Goal: Use online tool/utility: Utilize a website feature to perform a specific function

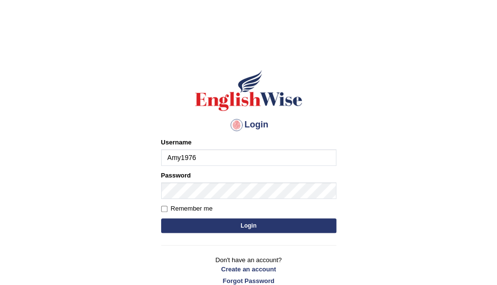
type input "Amy1976"
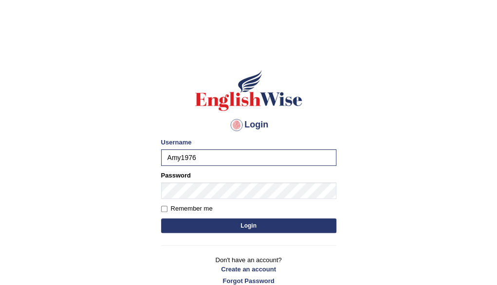
click at [260, 226] on button "Login" at bounding box center [248, 226] width 175 height 15
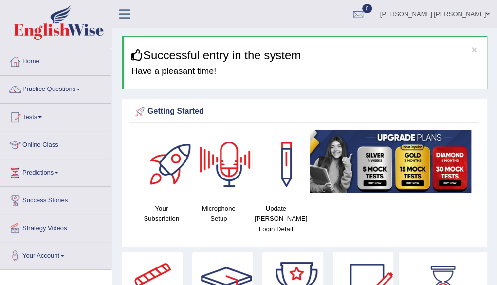
click at [227, 168] on div at bounding box center [229, 164] width 68 height 68
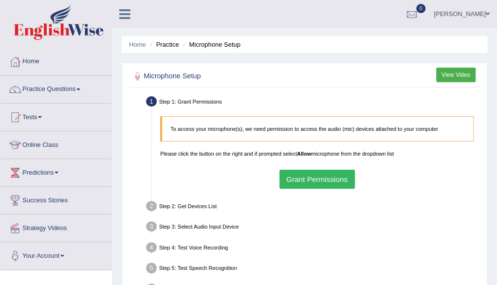
click at [303, 180] on button "Grant Permissions" at bounding box center [316, 179] width 75 height 19
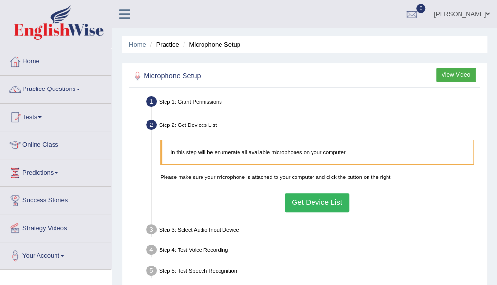
click at [216, 103] on div "Step 1: Grant Permissions" at bounding box center [313, 103] width 341 height 18
click at [150, 98] on li "Step 1: Grant Permissions To access your microphone(s), we need permission to a…" at bounding box center [313, 103] width 330 height 18
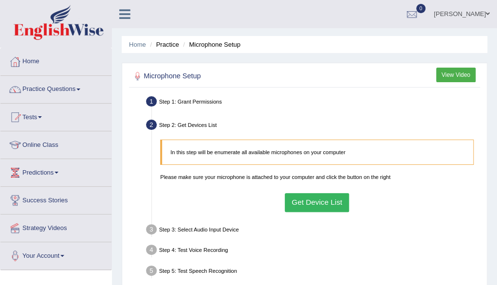
click at [150, 98] on li "Step 1: Grant Permissions To access your microphone(s), we need permission to a…" at bounding box center [313, 103] width 330 height 18
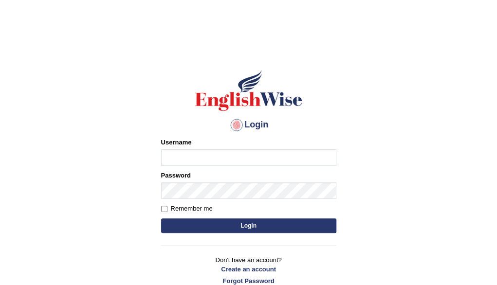
type input "Amy1976"
click at [249, 226] on button "Login" at bounding box center [248, 226] width 175 height 15
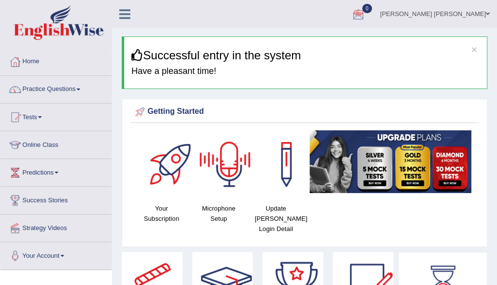
click at [220, 165] on div at bounding box center [229, 164] width 68 height 68
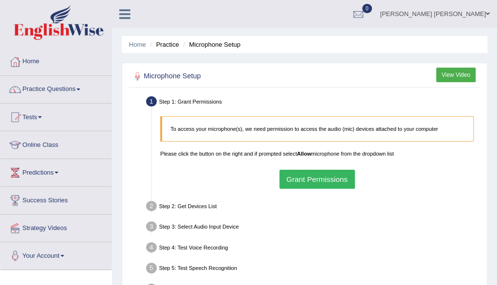
click at [307, 182] on button "Grant Permissions" at bounding box center [316, 179] width 75 height 19
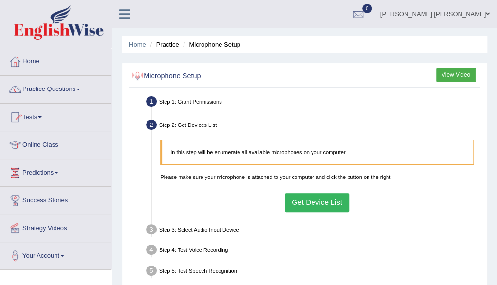
click at [149, 100] on li "Step 1: Grant Permissions To access your microphone(s), we need permission to a…" at bounding box center [313, 103] width 330 height 18
click at [139, 74] on div at bounding box center [137, 76] width 13 height 13
click at [152, 121] on li "Step 2: Get Devices List In this step will be enumerate all available microphon…" at bounding box center [313, 166] width 330 height 99
click at [146, 95] on div "Step 1: Grant Permissions" at bounding box center [313, 103] width 341 height 18
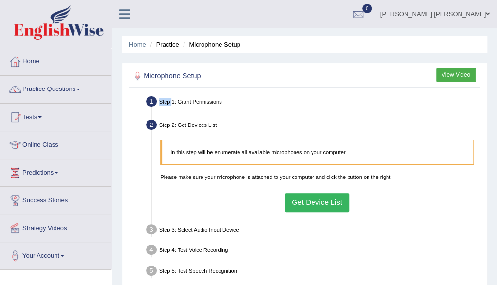
click at [146, 95] on div "Step 1: Grant Permissions" at bounding box center [313, 103] width 341 height 18
click at [296, 201] on button "Get Device List" at bounding box center [317, 202] width 65 height 19
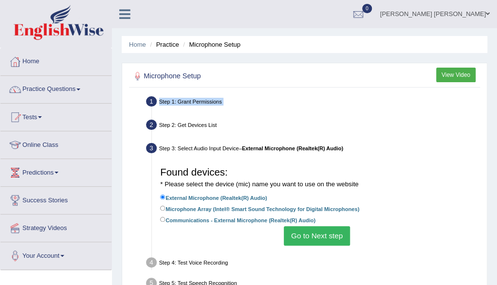
click at [304, 240] on button "Go to Next step" at bounding box center [317, 235] width 66 height 19
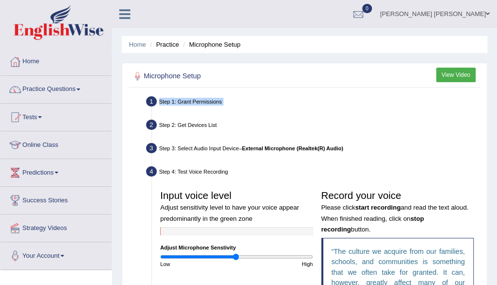
click at [155, 98] on li "Step 1: Grant Permissions To access your microphone(s), we need permission to a…" at bounding box center [313, 103] width 330 height 18
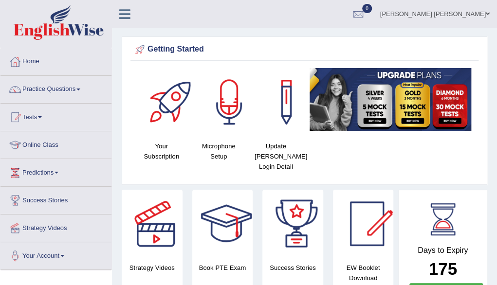
click at [221, 104] on div at bounding box center [229, 102] width 68 height 68
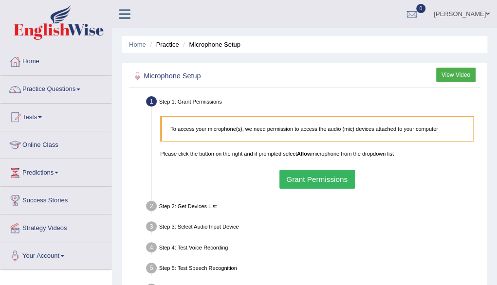
click at [151, 105] on li "Step 1: Grant Permissions To access your microphone(s), we need permission to a…" at bounding box center [313, 143] width 330 height 99
click at [196, 130] on p "To access your microphone(s), we need permission to access the audio (mic) devi…" at bounding box center [317, 129] width 294 height 8
click at [284, 182] on button "Grant Permissions" at bounding box center [316, 179] width 75 height 19
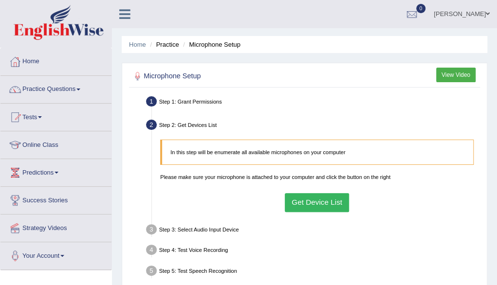
click at [316, 200] on button "Get Device List" at bounding box center [317, 202] width 65 height 19
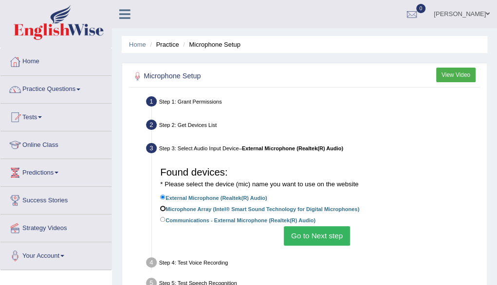
click at [161, 209] on input "Microphone Array (Intel® Smart Sound Technology for Digital Microphones)" at bounding box center [162, 208] width 5 height 5
radio input "true"
click at [161, 219] on input "Communications - External Microphone (Realtek(R) Audio)" at bounding box center [162, 219] width 5 height 5
radio input "true"
click at [165, 199] on input "External Microphone (Realtek(R) Audio)" at bounding box center [162, 197] width 5 height 5
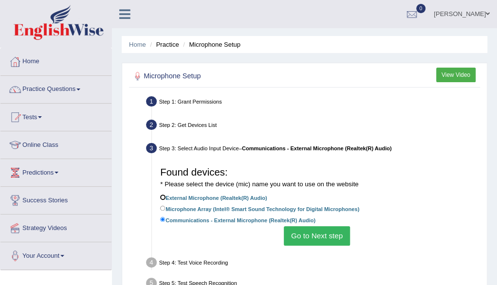
radio input "true"
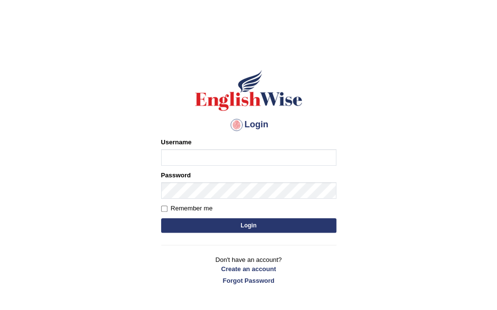
type input "Amy1976"
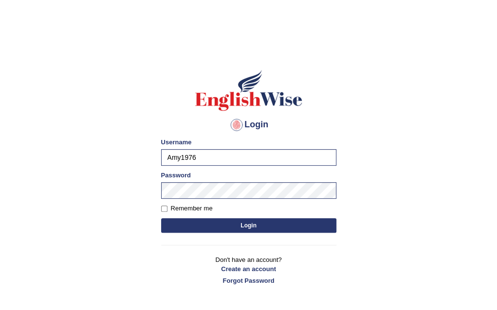
click at [336, 255] on div "Login Please fix the following errors: Username Amy1976 Password Remember me Lo…" at bounding box center [249, 177] width 192 height 244
click at [242, 227] on button "Login" at bounding box center [248, 226] width 175 height 15
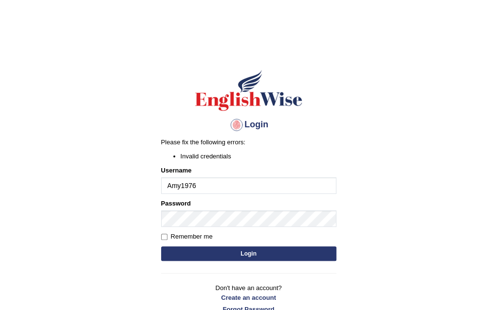
click at [253, 256] on button "Login" at bounding box center [248, 254] width 175 height 15
click at [247, 253] on button "Login" at bounding box center [248, 254] width 175 height 15
click at [255, 255] on button "Login" at bounding box center [248, 254] width 175 height 15
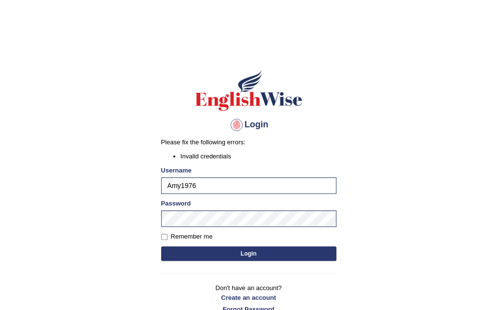
click at [241, 252] on button "Login" at bounding box center [248, 254] width 175 height 15
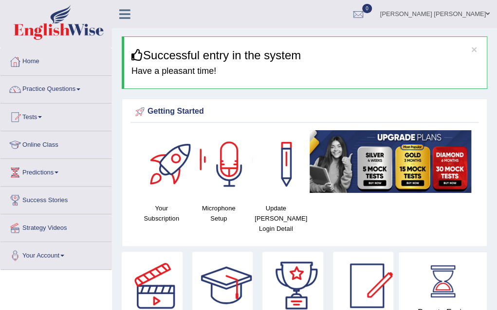
click at [228, 172] on div at bounding box center [229, 164] width 68 height 68
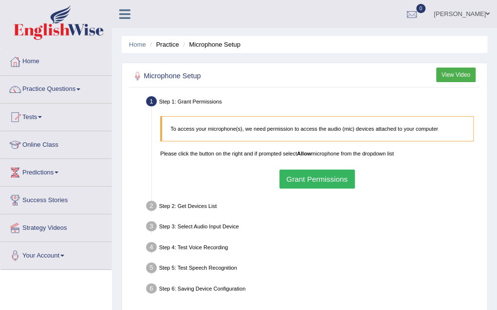
click at [289, 179] on button "Grant Permissions" at bounding box center [316, 179] width 75 height 19
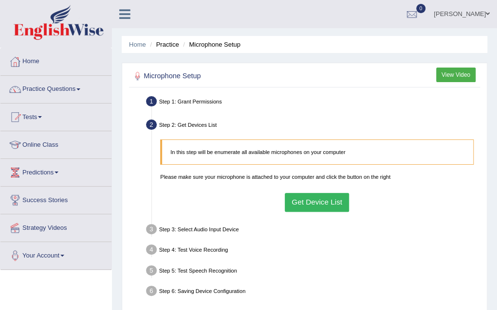
drag, startPoint x: 30, startPoint y: 1, endPoint x: 92, endPoint y: 292, distance: 297.1
click at [92, 292] on div "Toggle navigation Home Practice Questions Speaking Practice Read Aloud Repeat S…" at bounding box center [248, 253] width 497 height 506
